Goal: Obtain resource: Download file/media

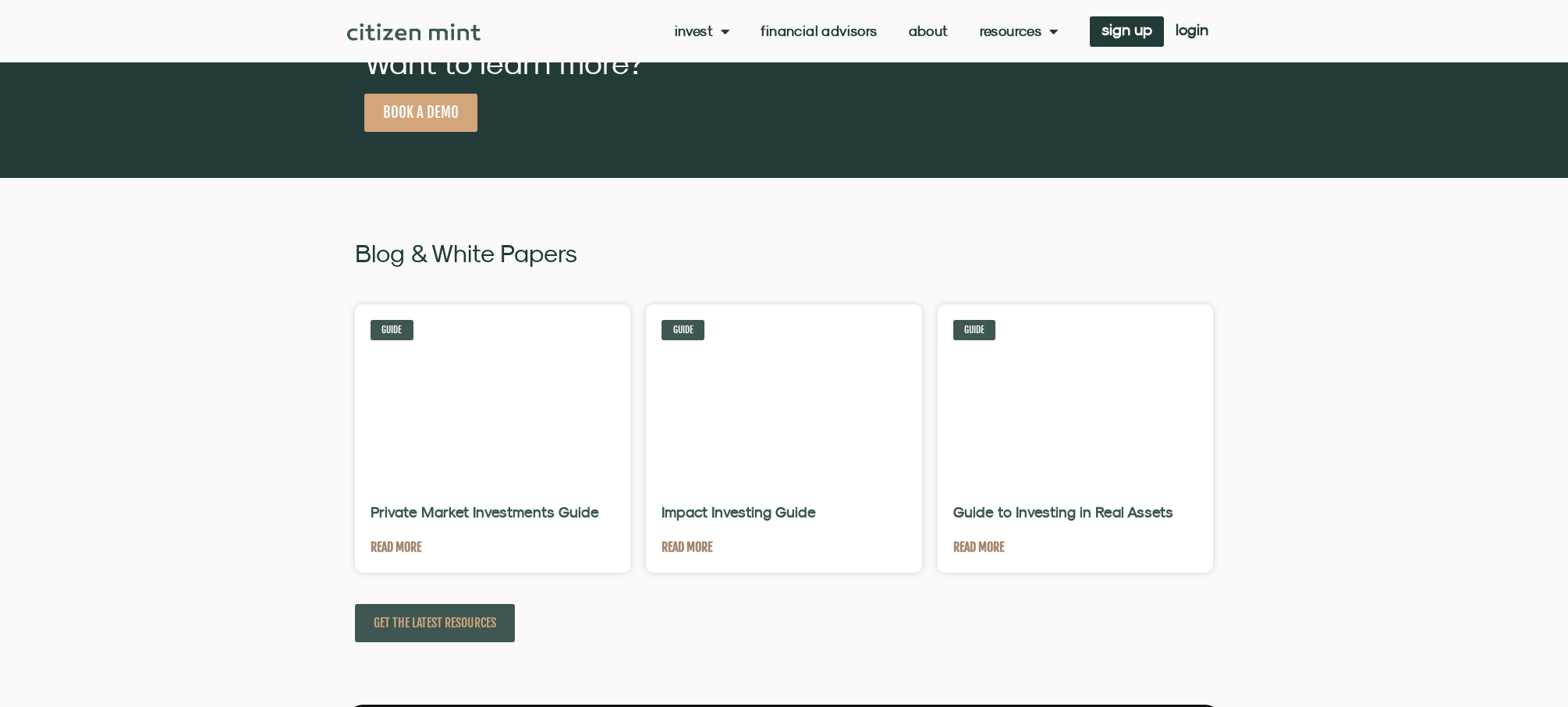
scroll to position [3201, 0]
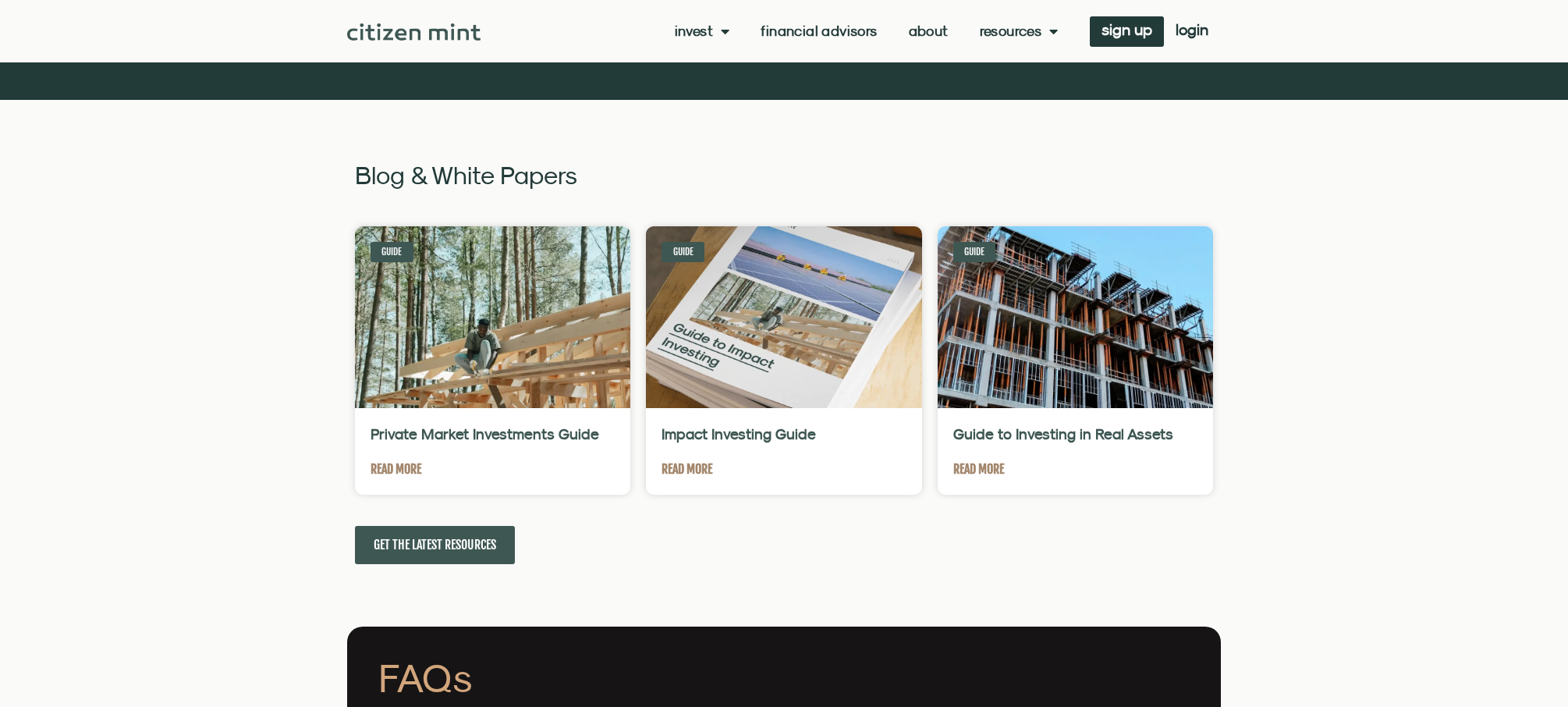
click at [465, 542] on span "GET THE LATEST RESOURCES" at bounding box center [435, 545] width 123 height 19
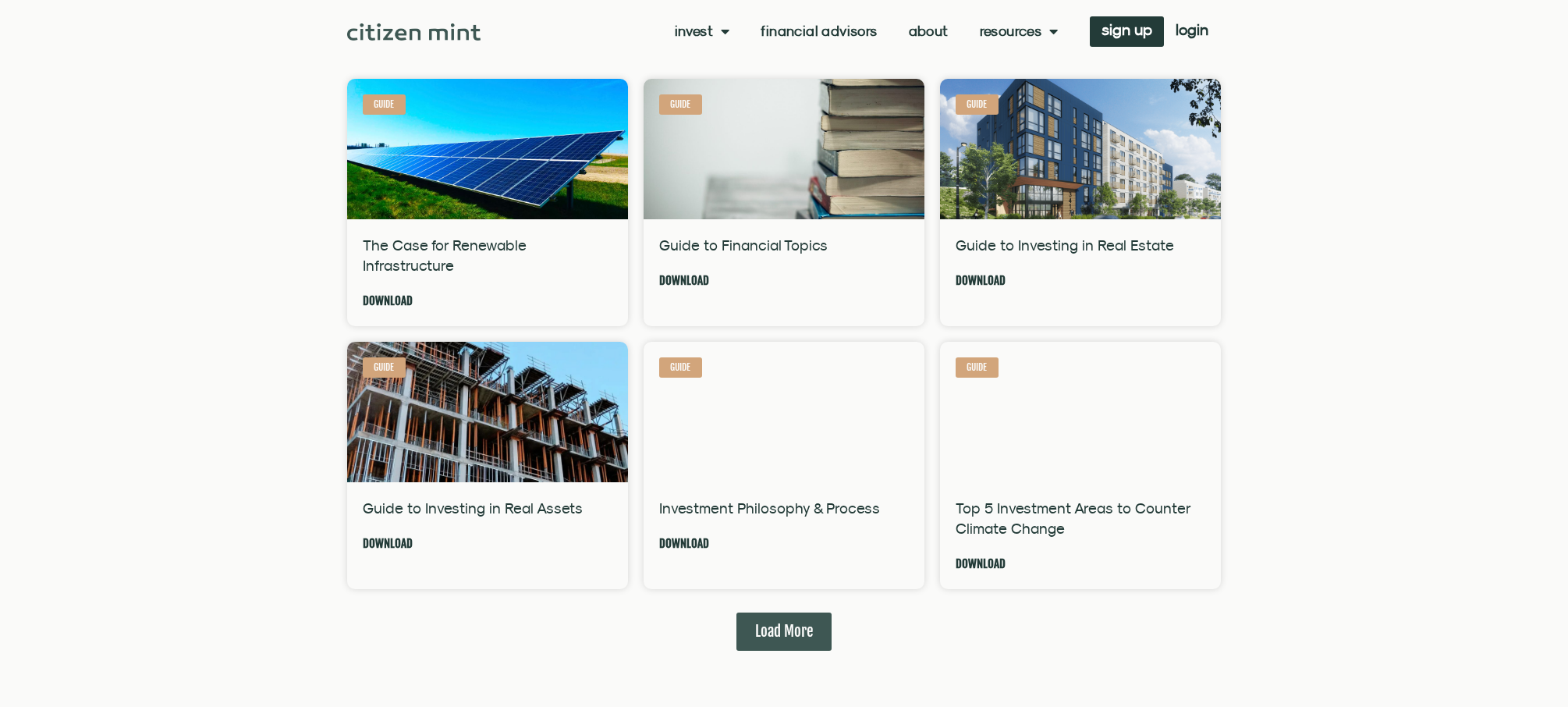
scroll to position [937, 0]
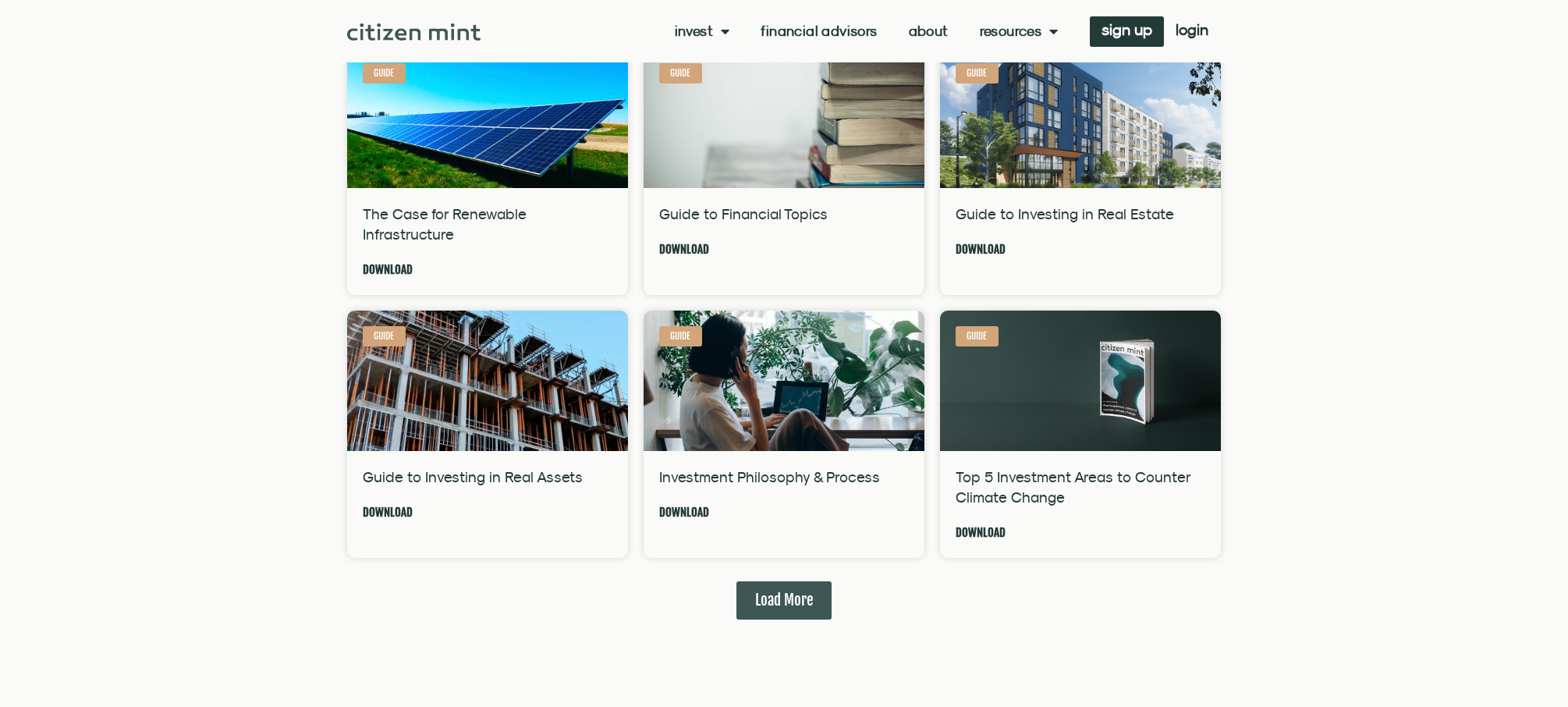
click at [804, 595] on span "Load More" at bounding box center [784, 600] width 58 height 19
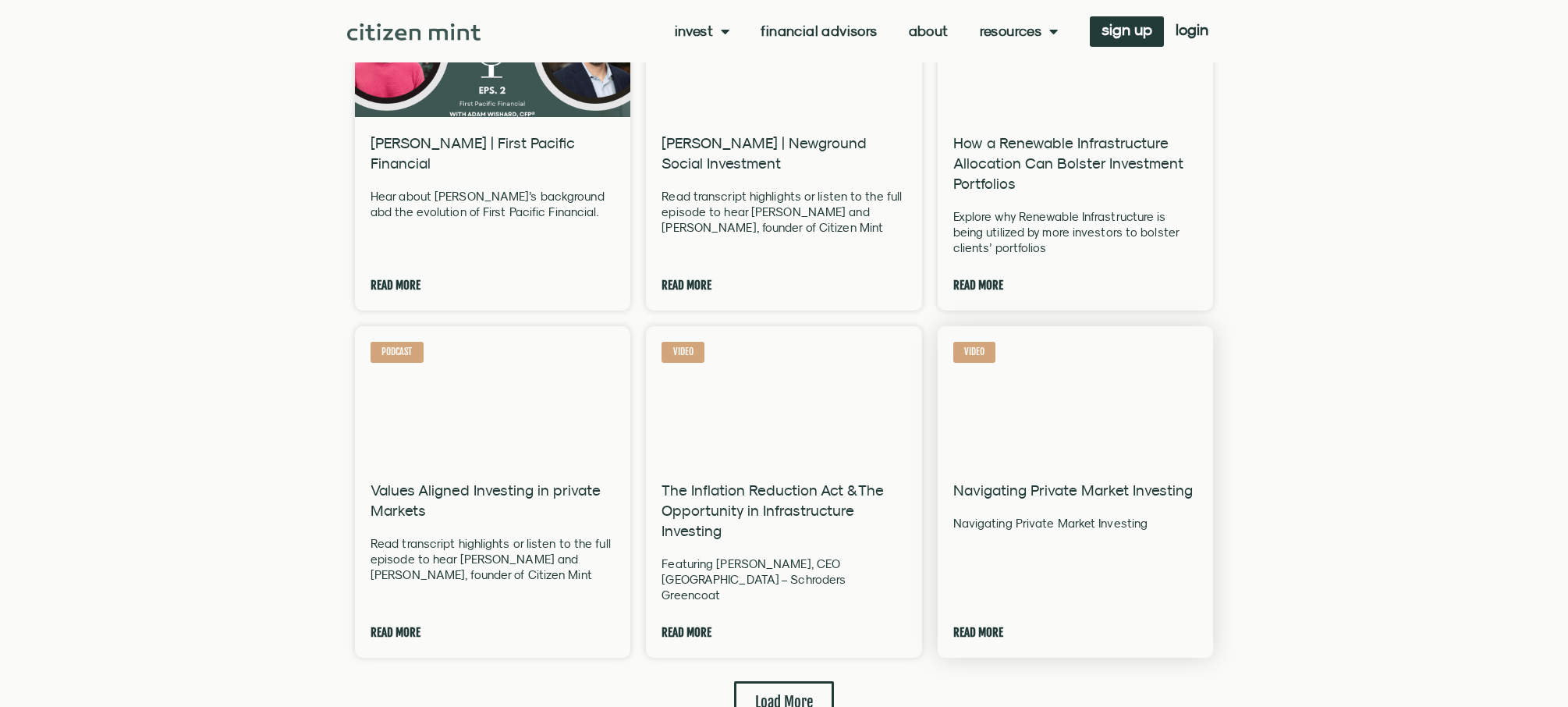
scroll to position [2888, 0]
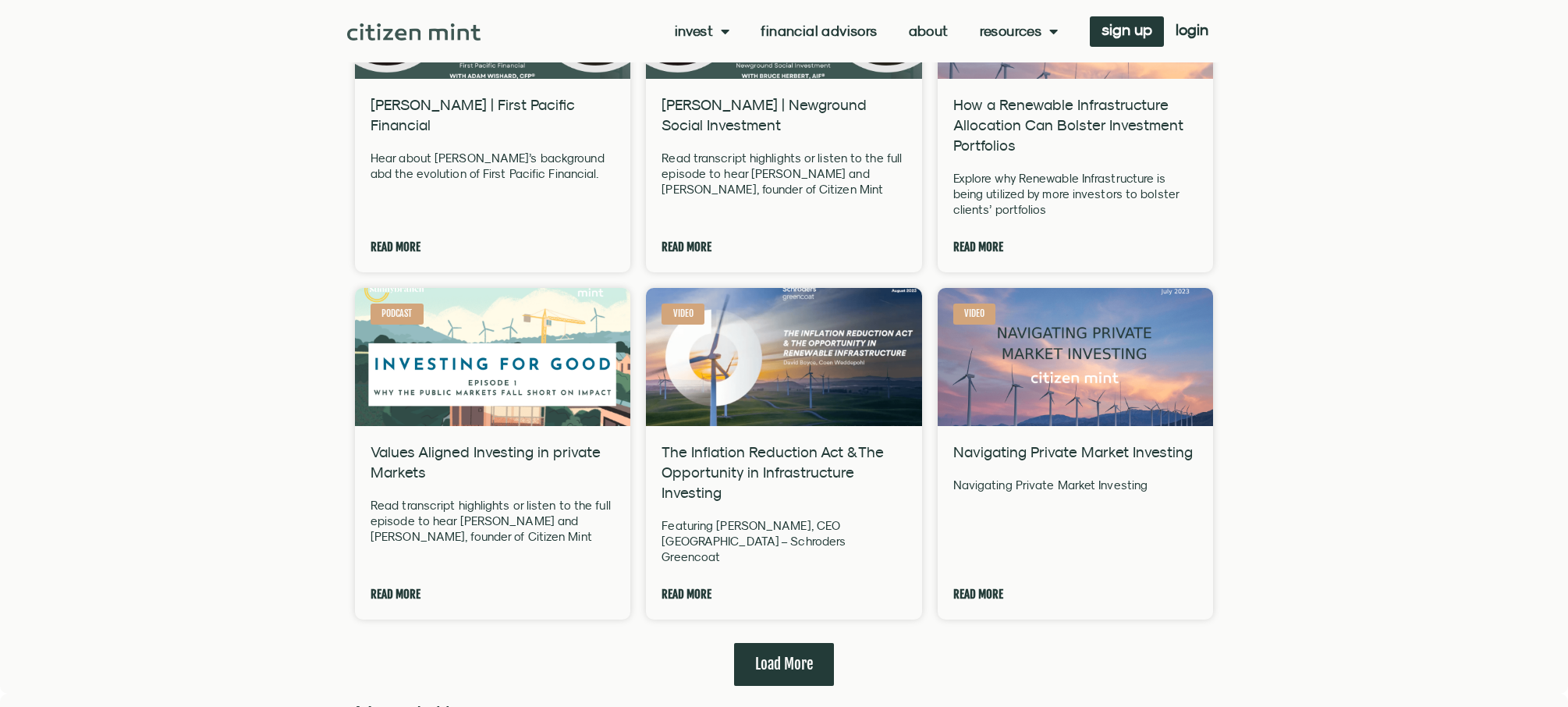
click at [778, 655] on span "Load More" at bounding box center [784, 664] width 58 height 19
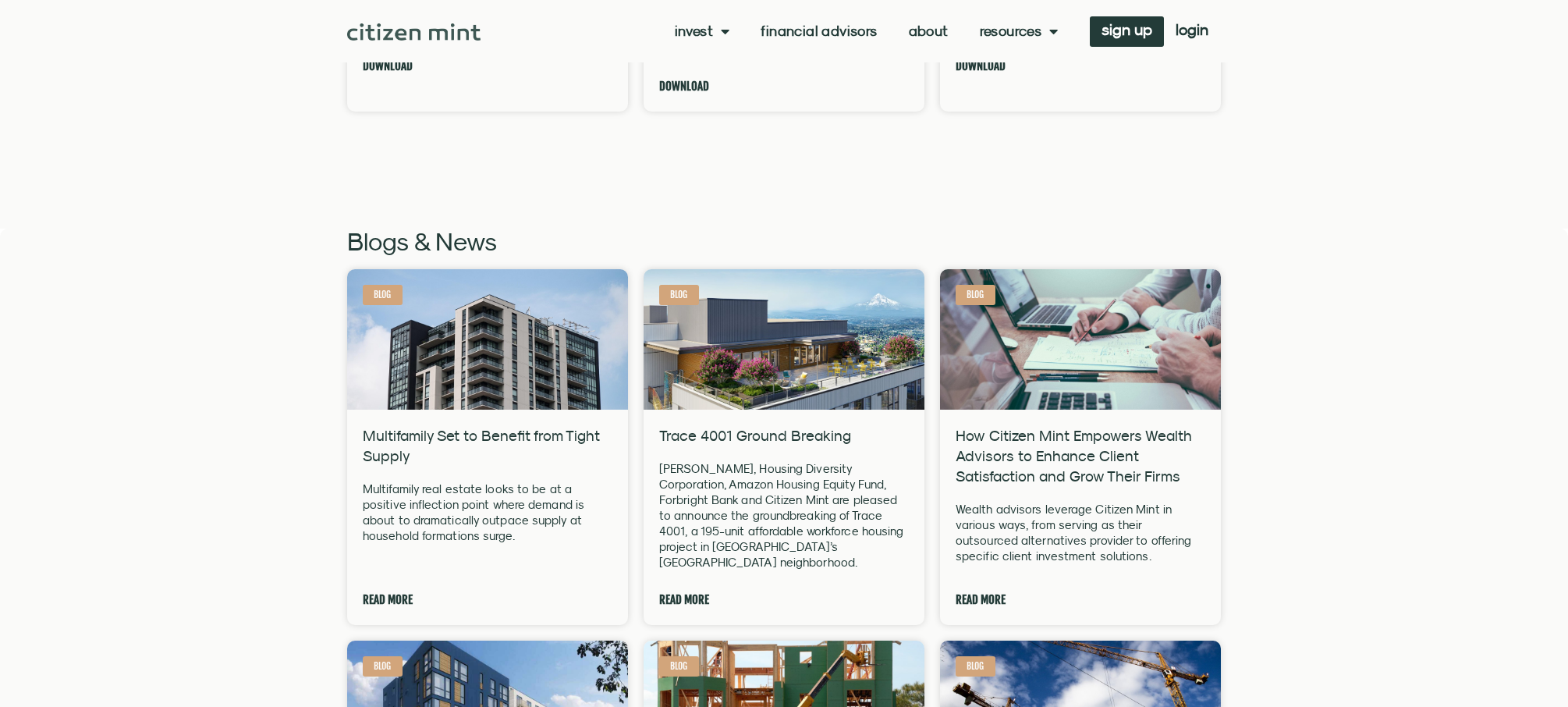
scroll to position [0, 0]
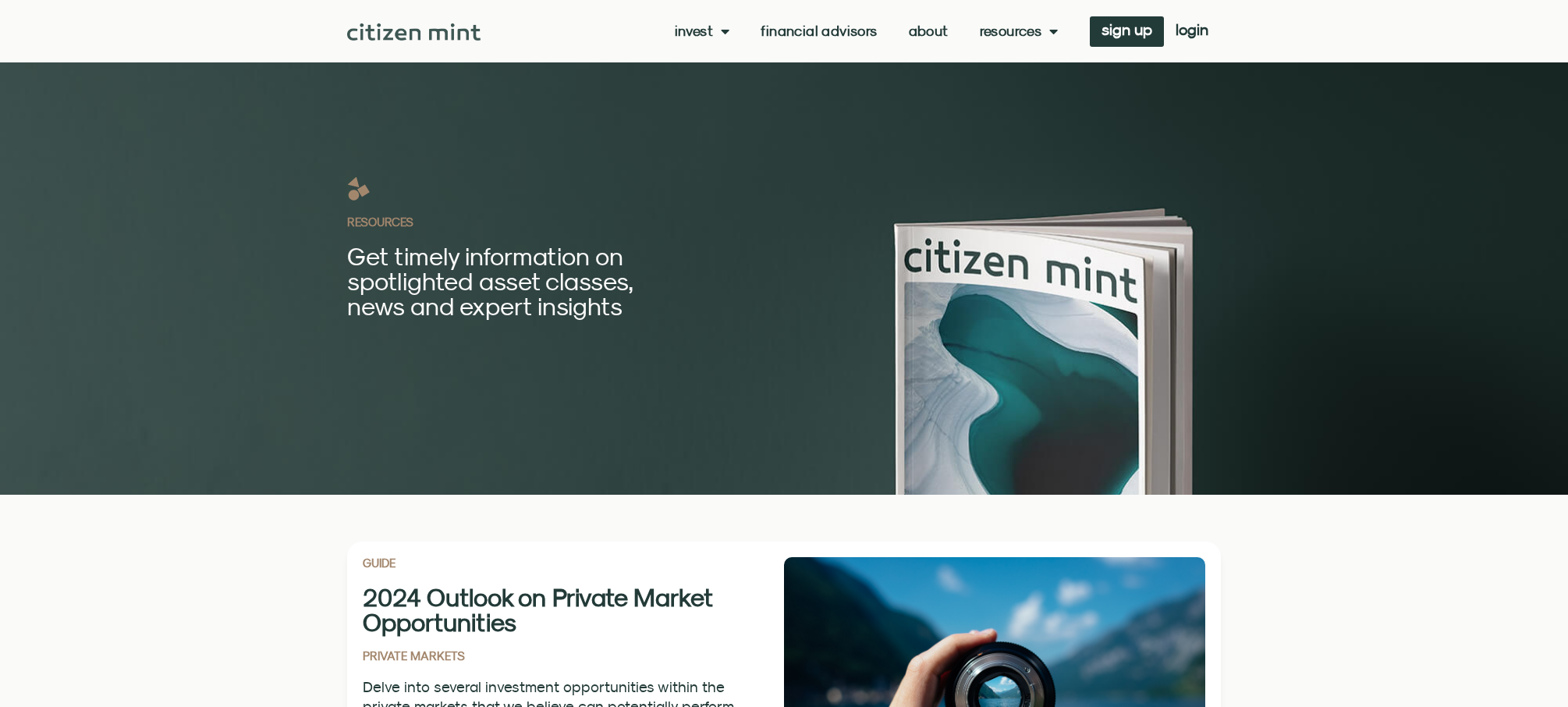
drag, startPoint x: 1277, startPoint y: 477, endPoint x: 1299, endPoint y: 133, distance: 344.7
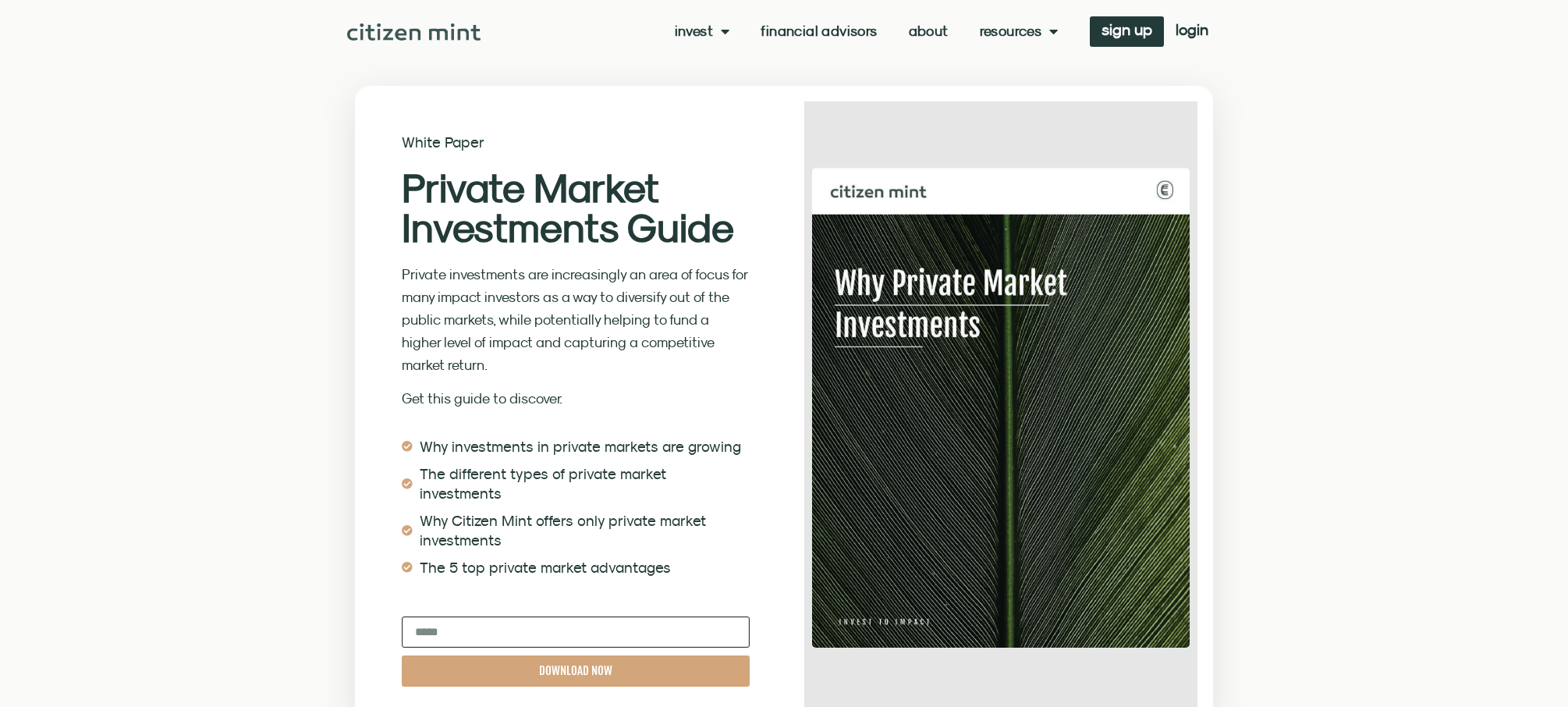
click at [509, 617] on input "Email" at bounding box center [576, 632] width 348 height 31
type input "**********"
click at [594, 665] on span "DOWNLOAD NOW" at bounding box center [575, 671] width 73 height 12
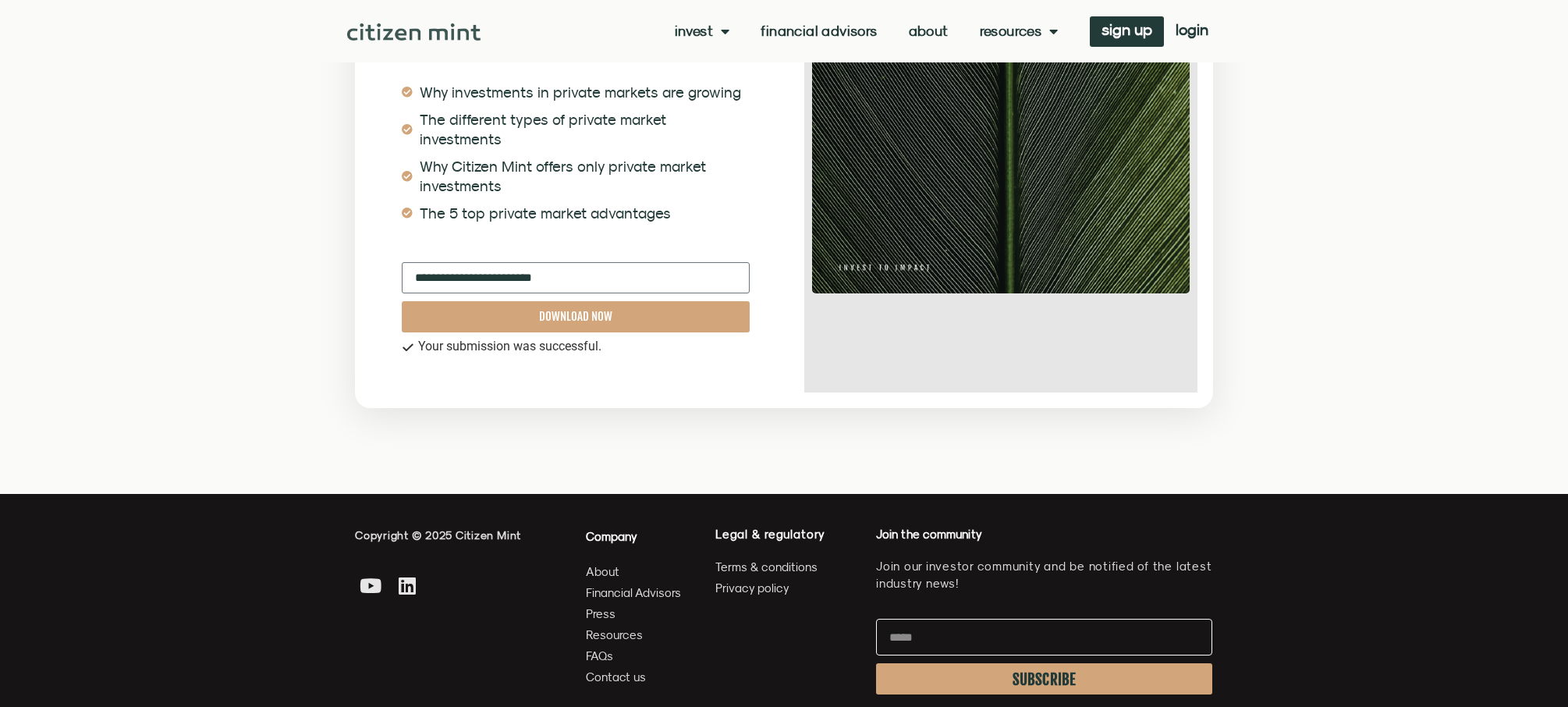
scroll to position [390, 0]
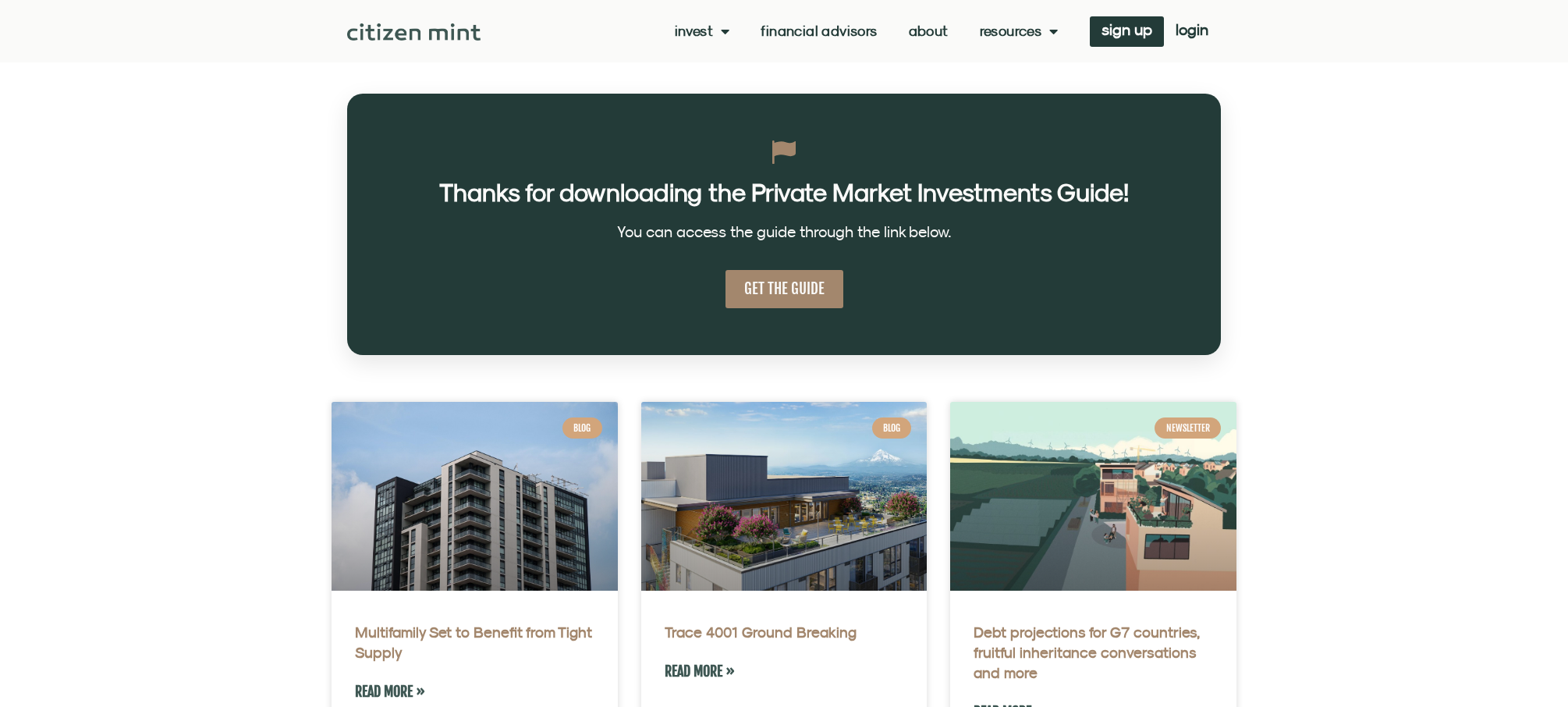
click at [792, 282] on span "GET THE GUIDE" at bounding box center [784, 289] width 80 height 19
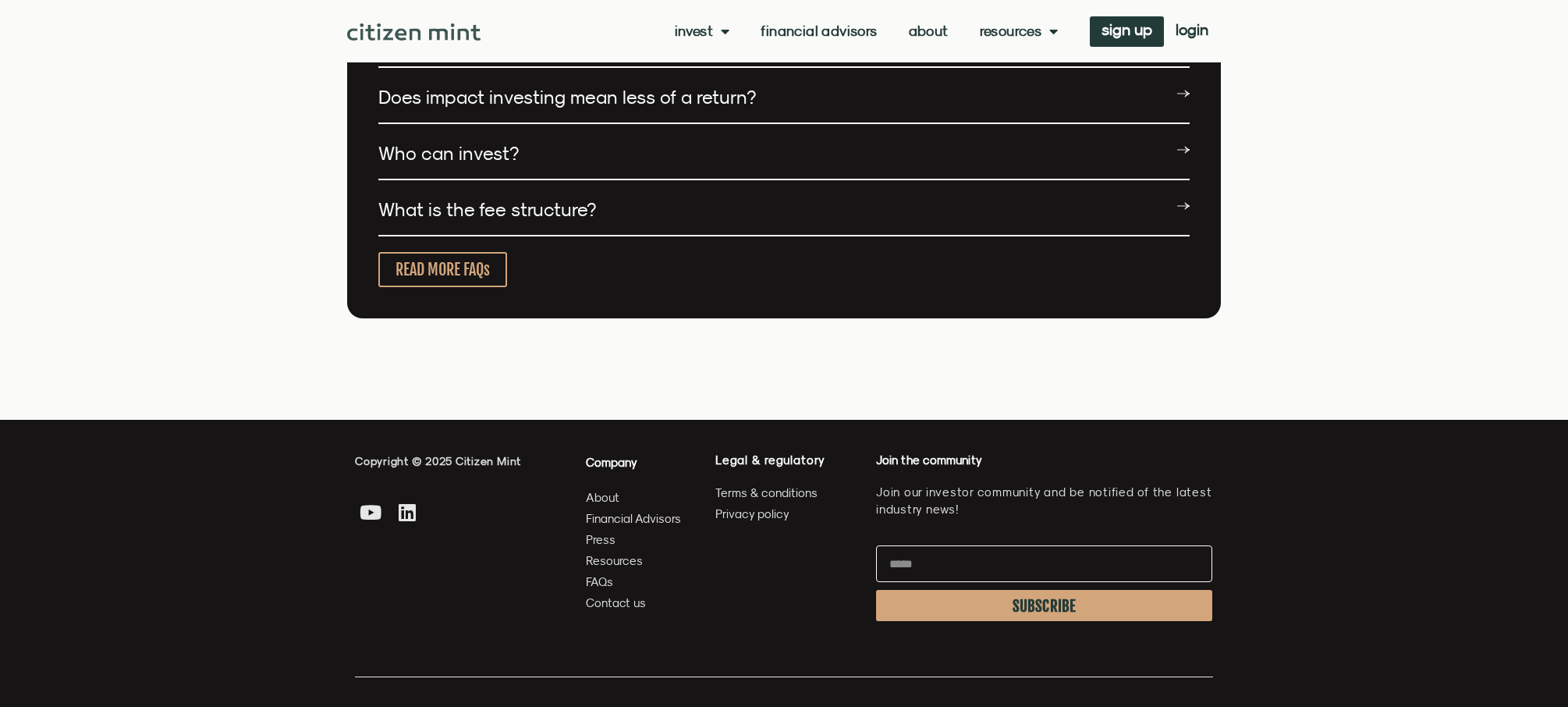
scroll to position [4294, 0]
